Goal: Transaction & Acquisition: Book appointment/travel/reservation

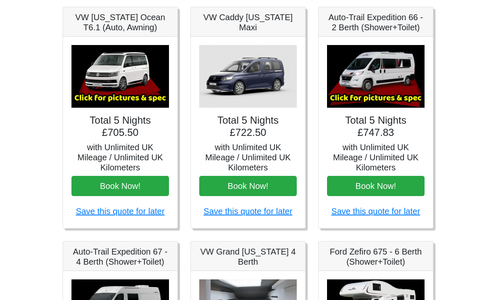
scroll to position [101, 0]
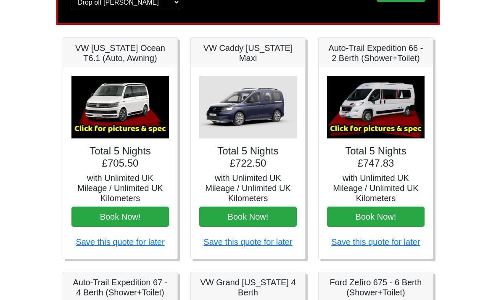
click at [116, 61] on h5 "VW [US_STATE] Ocean T6.1 (Auto, Awning)" at bounding box center [120, 53] width 98 height 20
click at [95, 158] on h4 "Total 5 Nights £705.50" at bounding box center [120, 157] width 98 height 24
click at [95, 55] on h5 "VW [US_STATE] Ocean T6.1 (Auto, Awning)" at bounding box center [120, 53] width 98 height 20
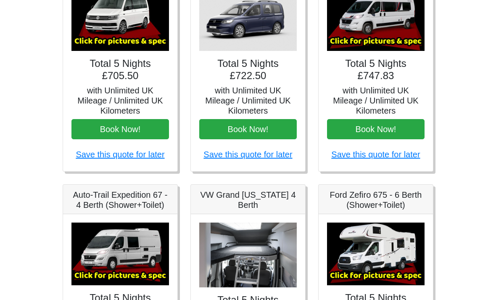
scroll to position [188, 0]
click at [107, 127] on button "Book Now!" at bounding box center [120, 129] width 98 height 20
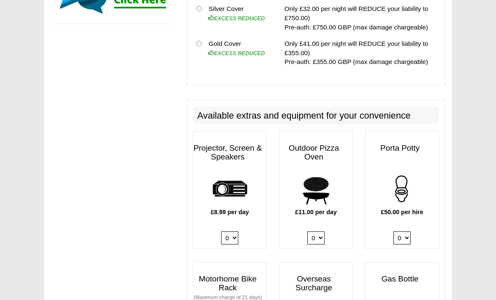
scroll to position [372, 0]
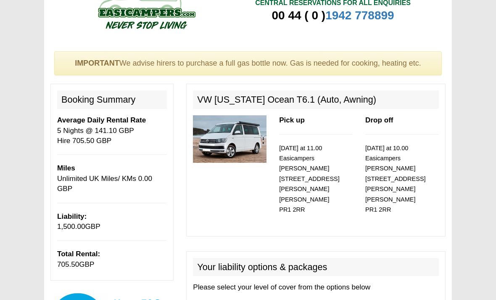
scroll to position [0, 0]
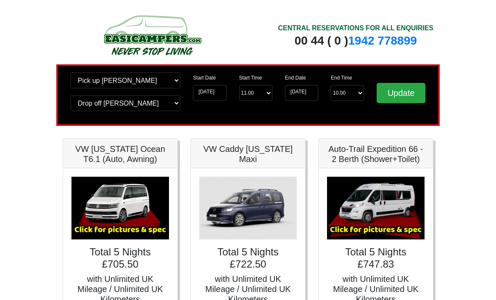
scroll to position [188, 0]
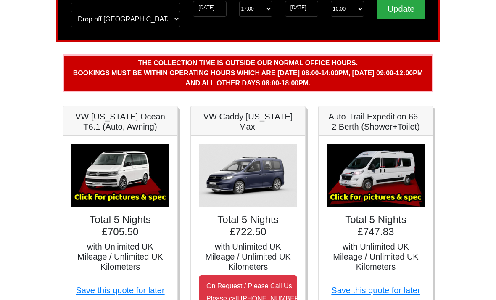
scroll to position [84, 0]
click at [144, 196] on img at bounding box center [120, 175] width 98 height 63
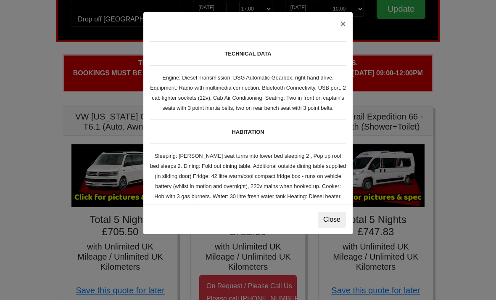
scroll to position [24, 0]
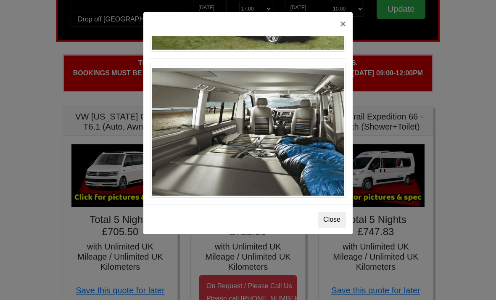
click at [333, 217] on button "Close" at bounding box center [332, 219] width 28 height 16
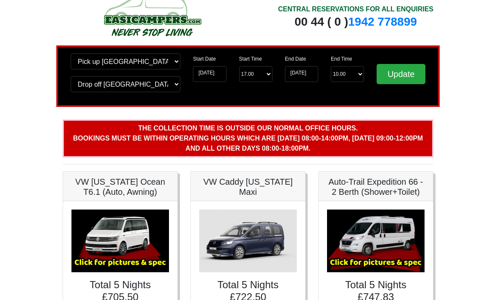
scroll to position [0, 0]
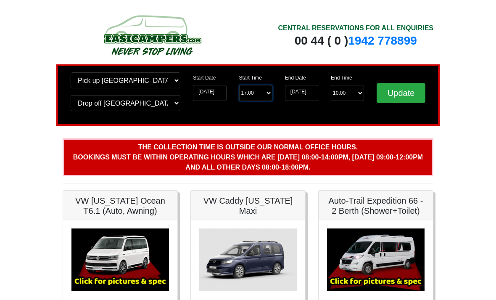
click at [259, 100] on select "Start Time 17.00 -------- 11.00 am (Saturday & Sunday Only) 12.00 pm (Saturday)…" at bounding box center [255, 93] width 33 height 16
select select "11.00"
click at [406, 95] on input "Update" at bounding box center [401, 93] width 49 height 20
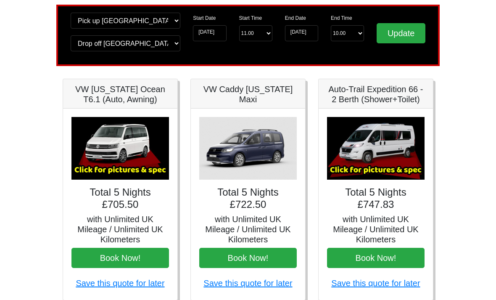
scroll to position [61, 0]
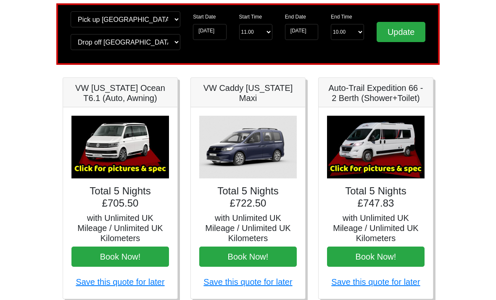
click at [153, 205] on h4 "Total 5 Nights £705.50" at bounding box center [120, 197] width 98 height 24
click at [140, 246] on button "Book Now!" at bounding box center [120, 256] width 98 height 20
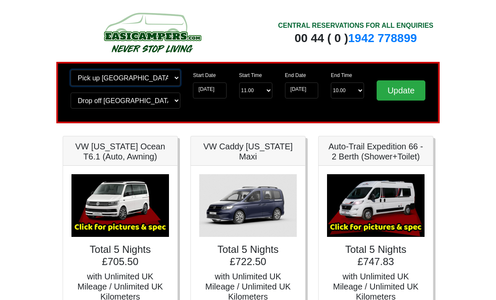
click at [149, 79] on select "Change pick up location? Pick up Wigan Birmingham Airport Blackburn Lancashire …" at bounding box center [126, 78] width 110 height 16
select select "PRE1"
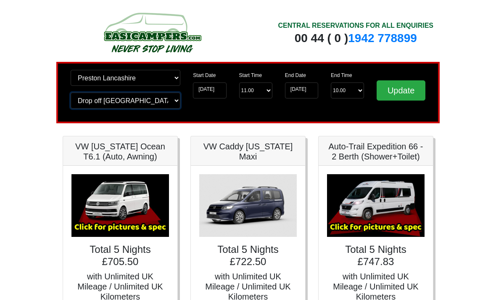
click at [169, 99] on select "Change drop off location? Drop off Wigan Birmingham Airport Blackburn Lancashir…" at bounding box center [126, 100] width 110 height 16
select select "PRE1"
click at [413, 92] on input "Update" at bounding box center [401, 90] width 49 height 20
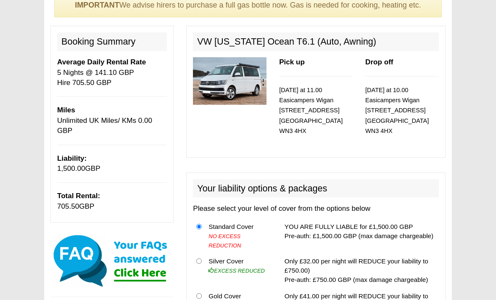
scroll to position [25, 0]
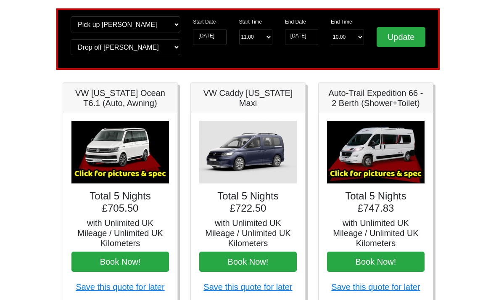
scroll to position [58, 0]
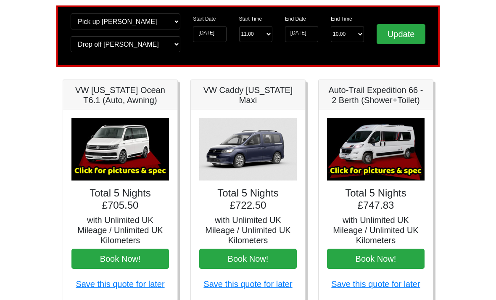
click at [136, 187] on h4 "Total 5 Nights £705.50" at bounding box center [120, 199] width 98 height 24
click at [143, 256] on button "Book Now!" at bounding box center [120, 259] width 98 height 20
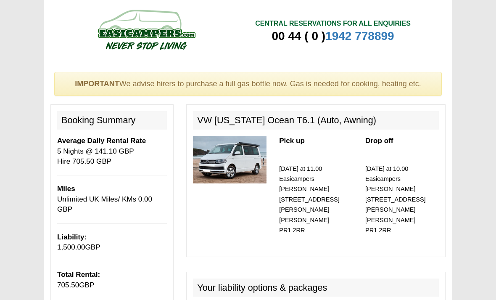
click at [194, 0] on div at bounding box center [146, 31] width 204 height 63
